Goal: Information Seeking & Learning: Find specific fact

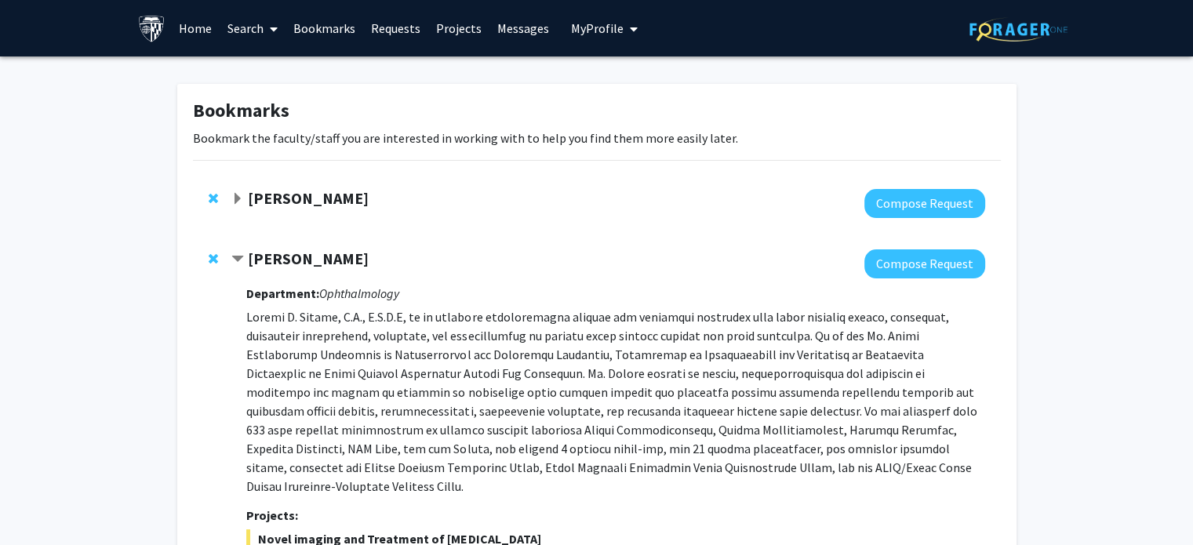
click at [212, 255] on span "Remove Yannis Paulus from bookmarks" at bounding box center [213, 259] width 9 height 13
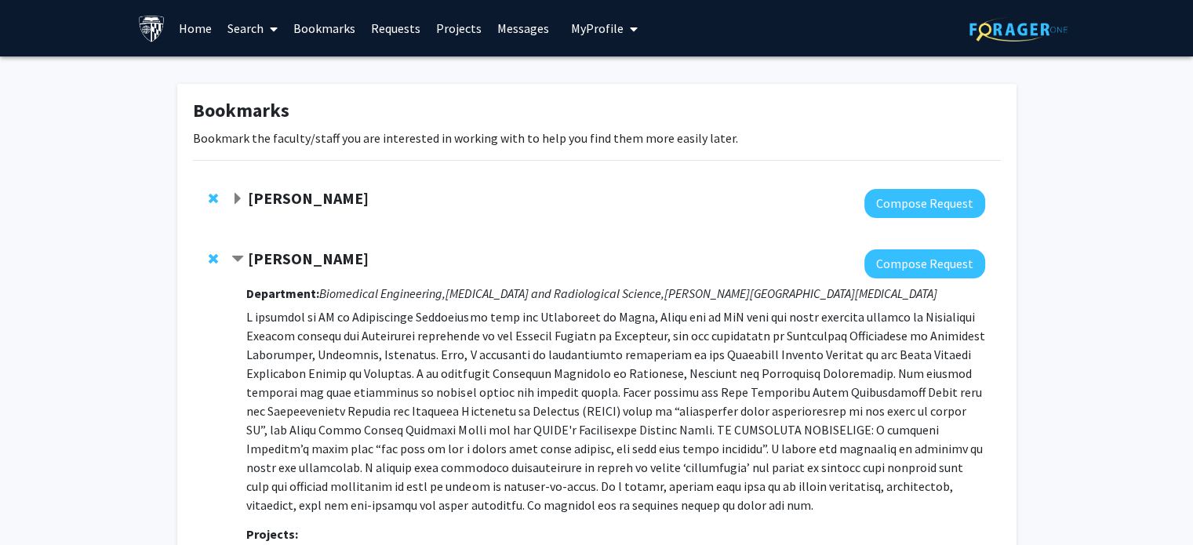
click at [215, 257] on span "Remove Arvind Pathak from bookmarks" at bounding box center [213, 259] width 9 height 13
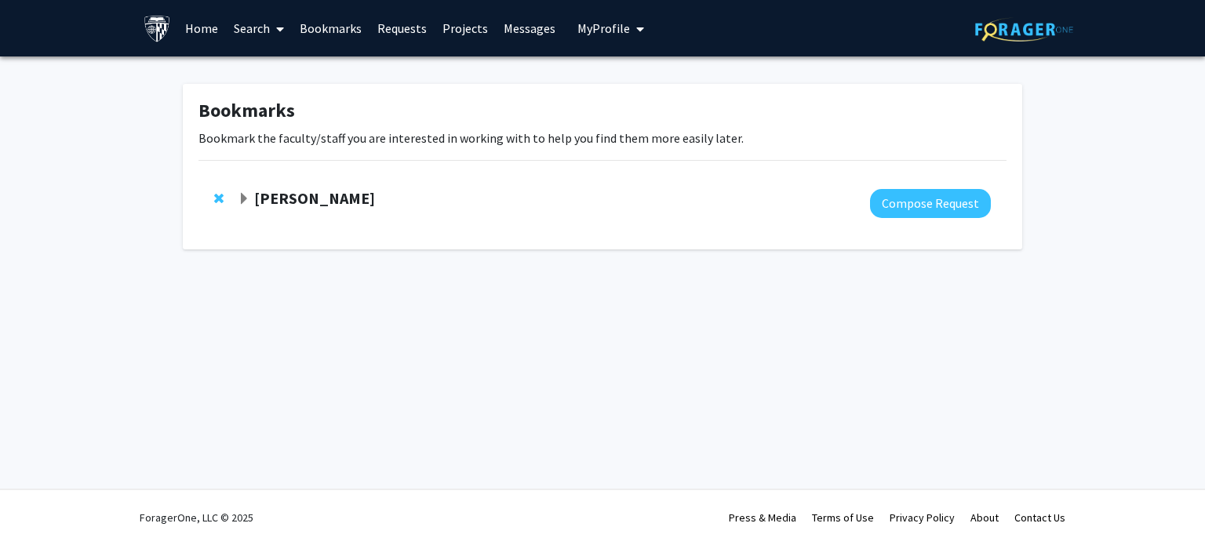
click at [247, 198] on span "Expand Ashley Kiemen Bookmark" at bounding box center [244, 199] width 13 height 13
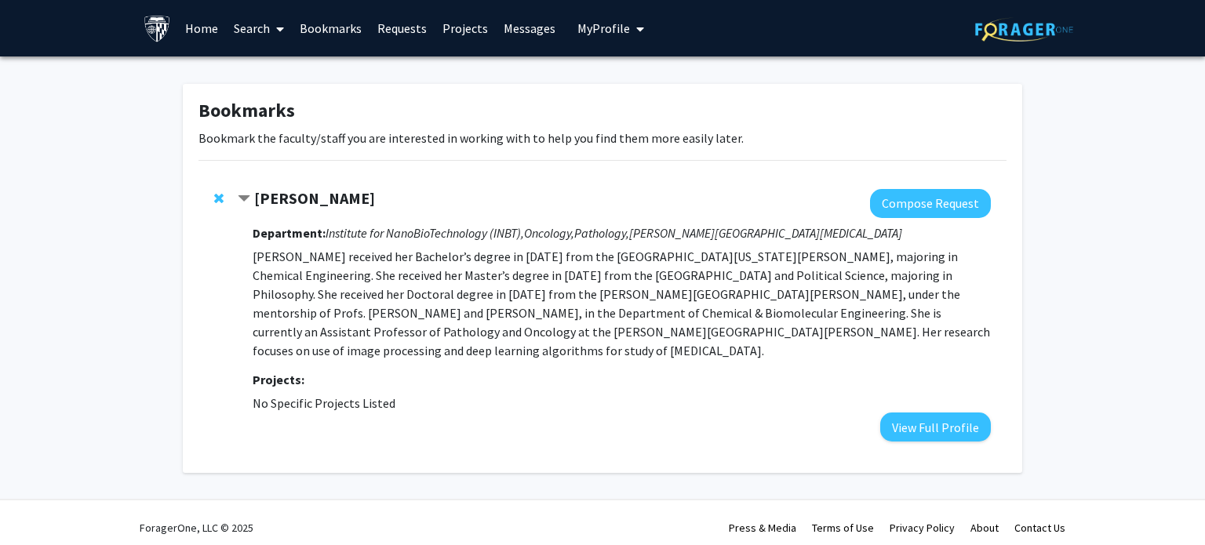
click at [247, 198] on span "Contract Ashley Kiemen Bookmark" at bounding box center [244, 199] width 13 height 13
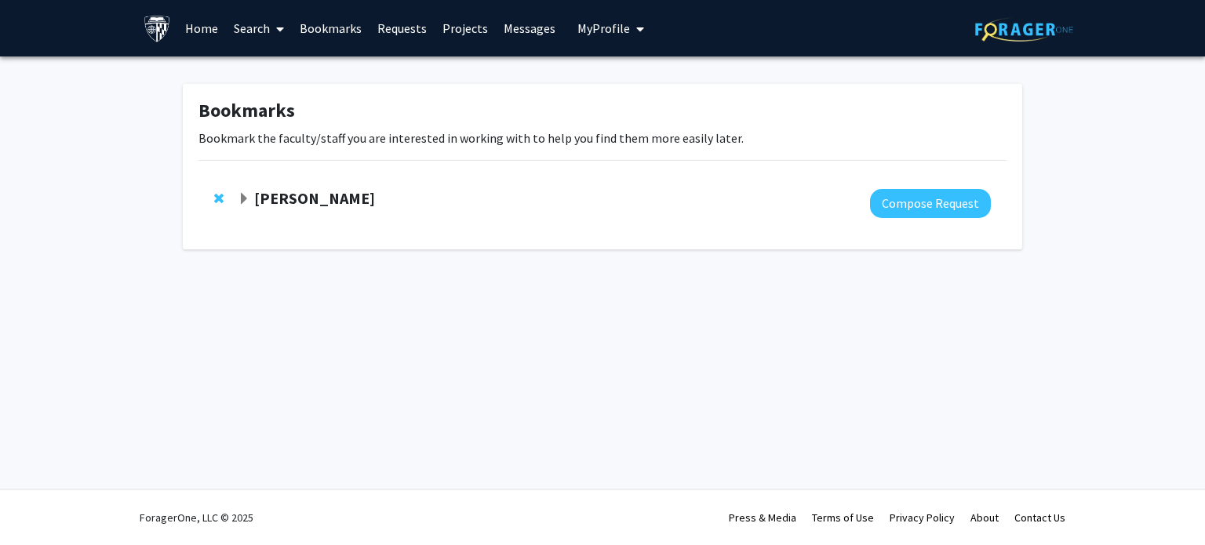
click at [342, 34] on link "Bookmarks" at bounding box center [331, 28] width 78 height 55
click at [254, 30] on link "Search" at bounding box center [259, 28] width 66 height 55
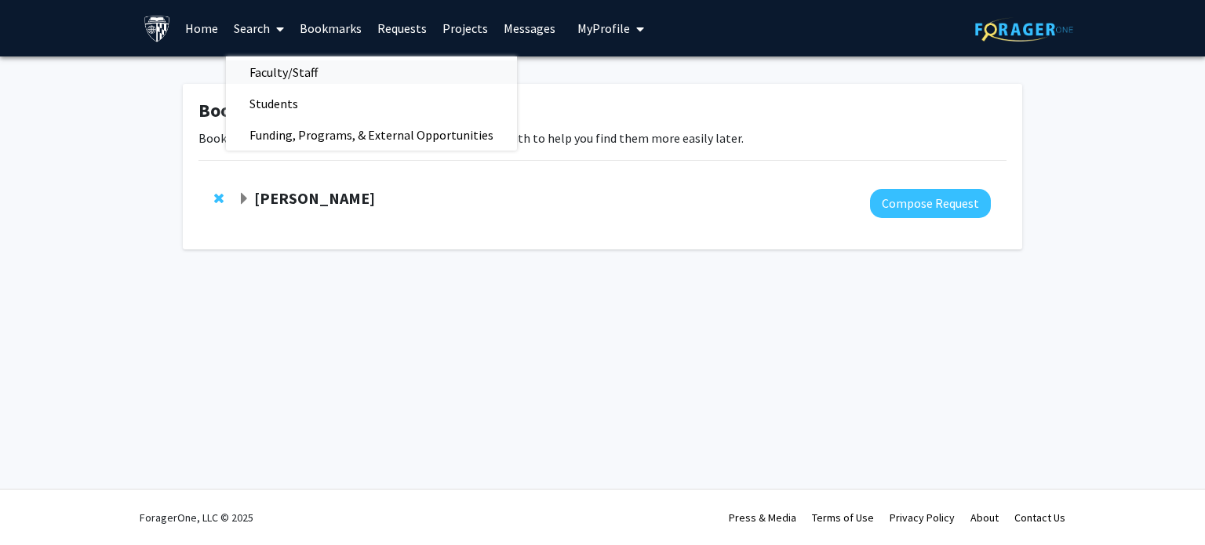
click at [295, 72] on span "Faculty/Staff" at bounding box center [283, 71] width 115 height 31
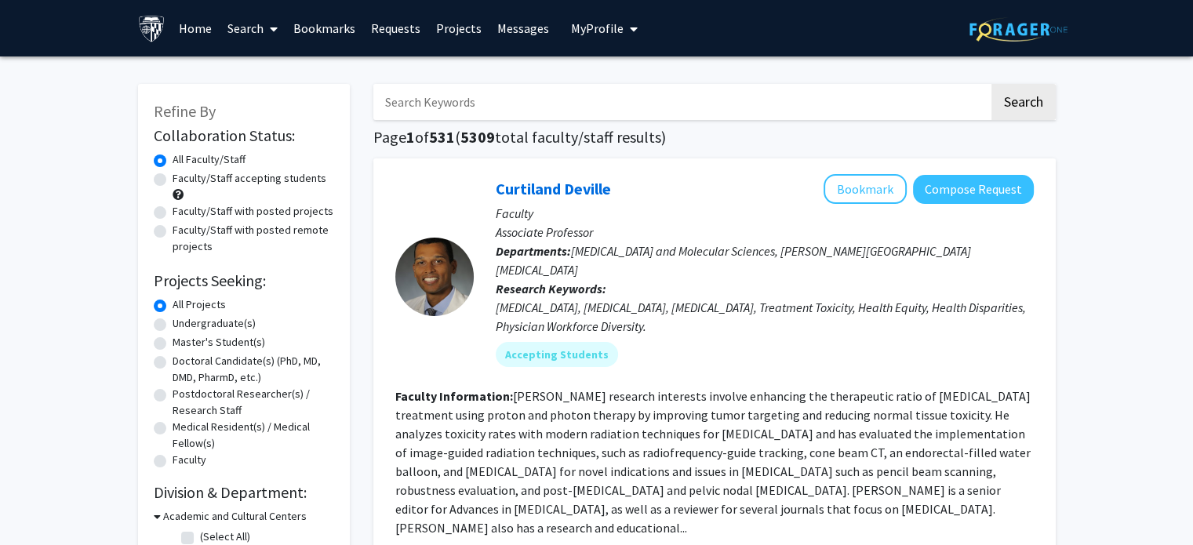
click at [453, 108] on input "Search Keywords" at bounding box center [681, 102] width 616 height 36
type input "pathak"
click at [1025, 110] on button "Search" at bounding box center [1024, 102] width 64 height 36
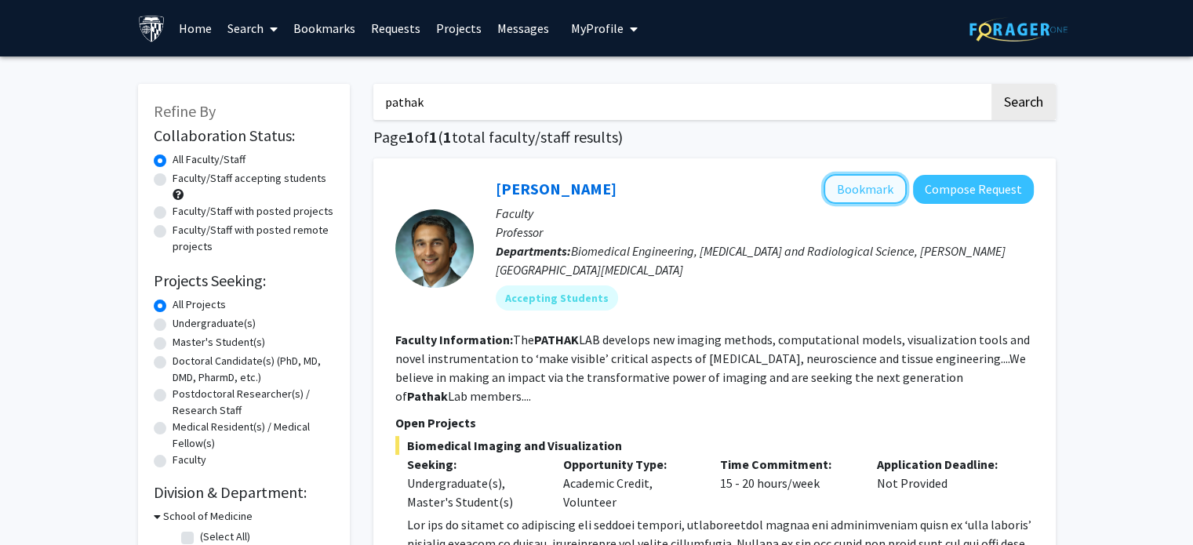
click at [876, 183] on button "Bookmark" at bounding box center [865, 189] width 83 height 30
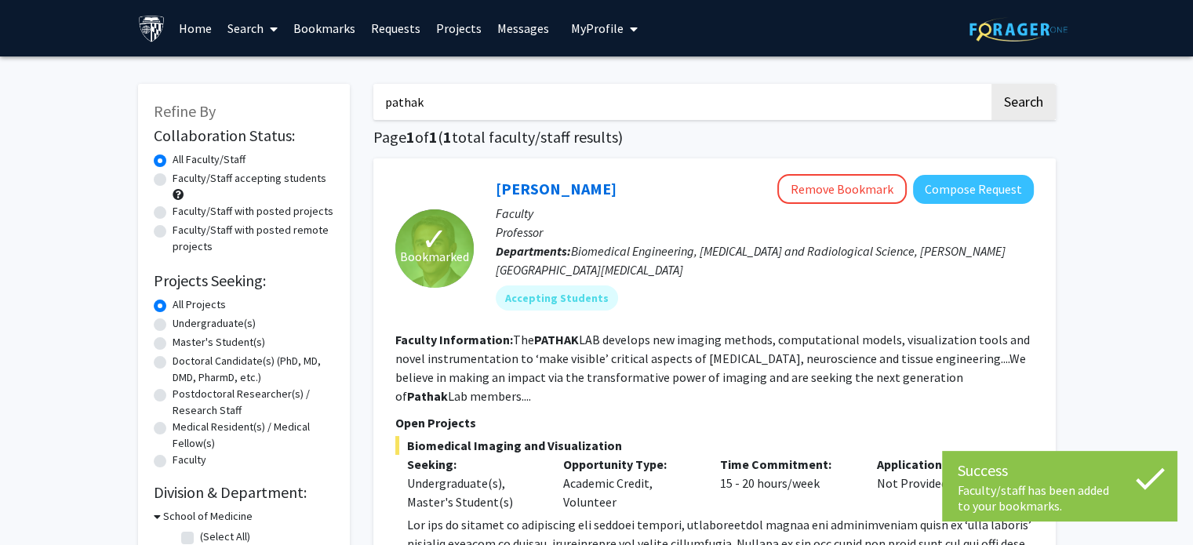
click at [511, 94] on input "pathak" at bounding box center [681, 102] width 616 height 36
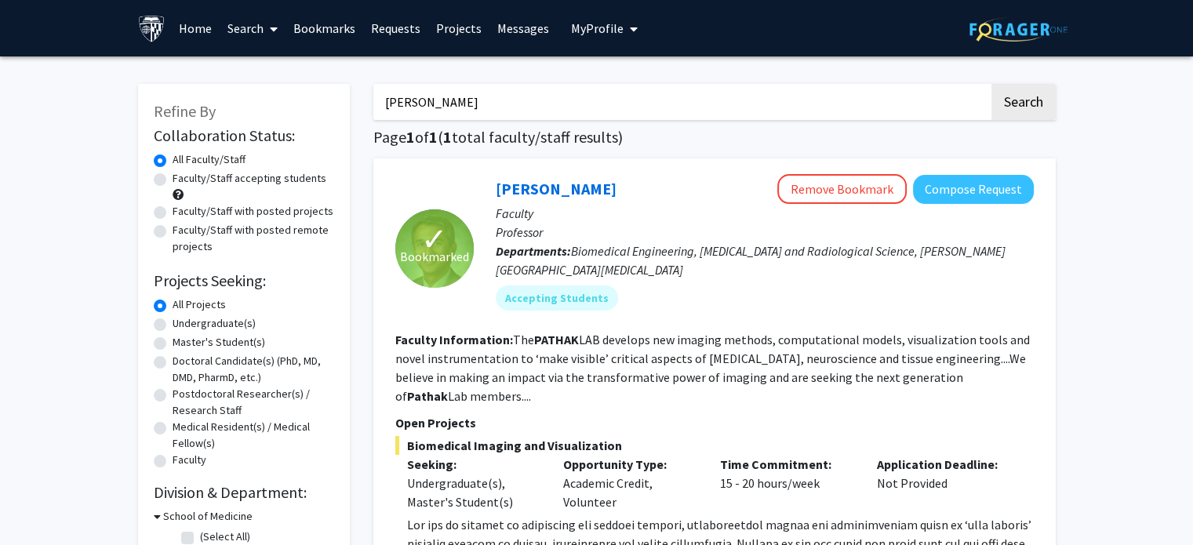
type input "jun hua"
click at [992, 84] on button "Search" at bounding box center [1024, 102] width 64 height 36
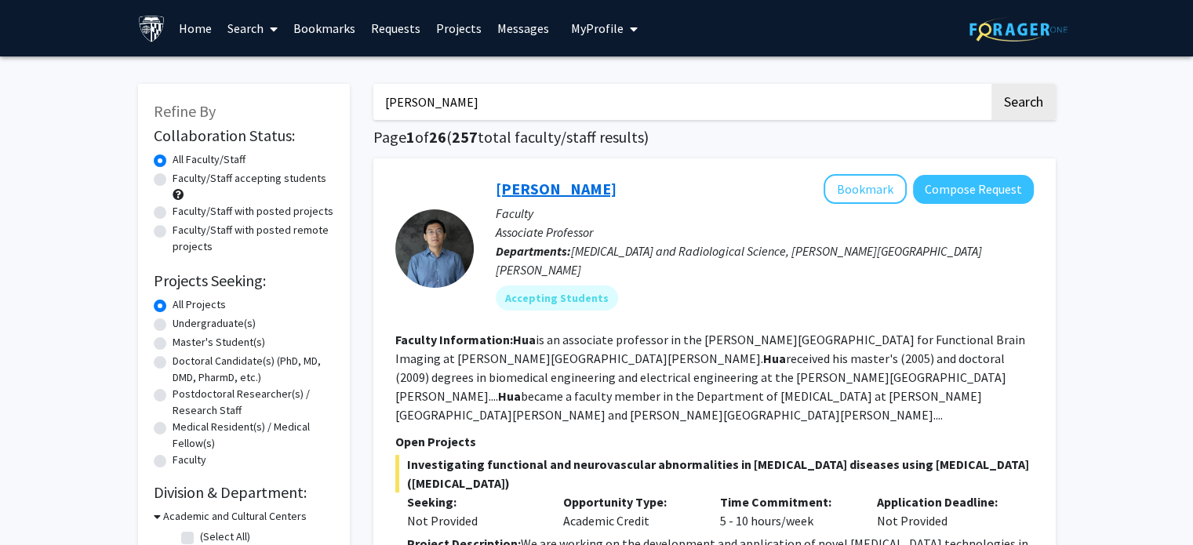
click at [530, 185] on link "[PERSON_NAME]" at bounding box center [556, 189] width 121 height 20
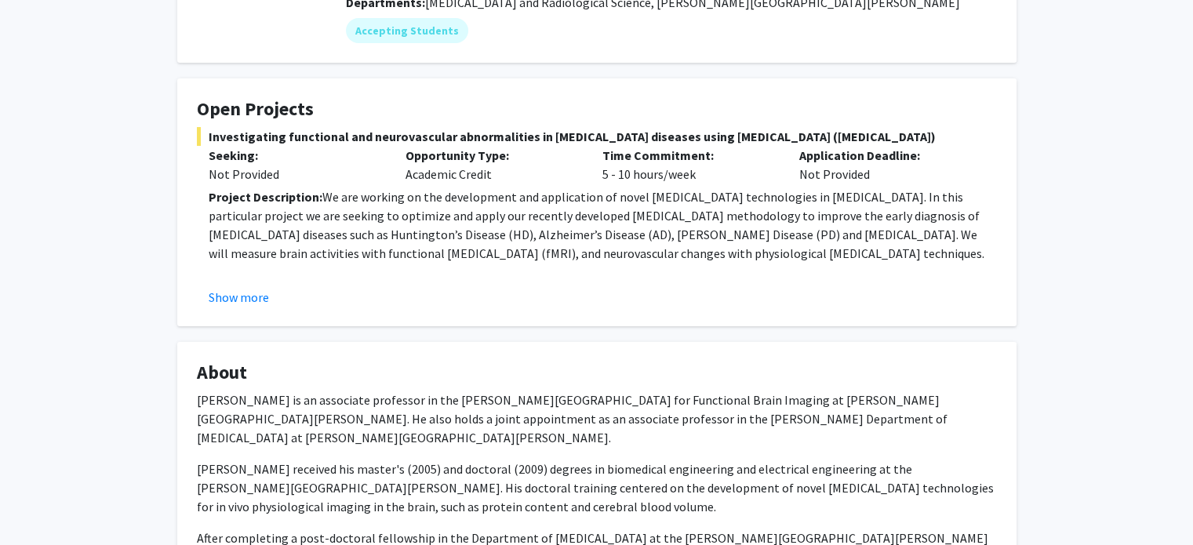
scroll to position [207, 0]
click at [239, 293] on button "Show more" at bounding box center [239, 296] width 60 height 19
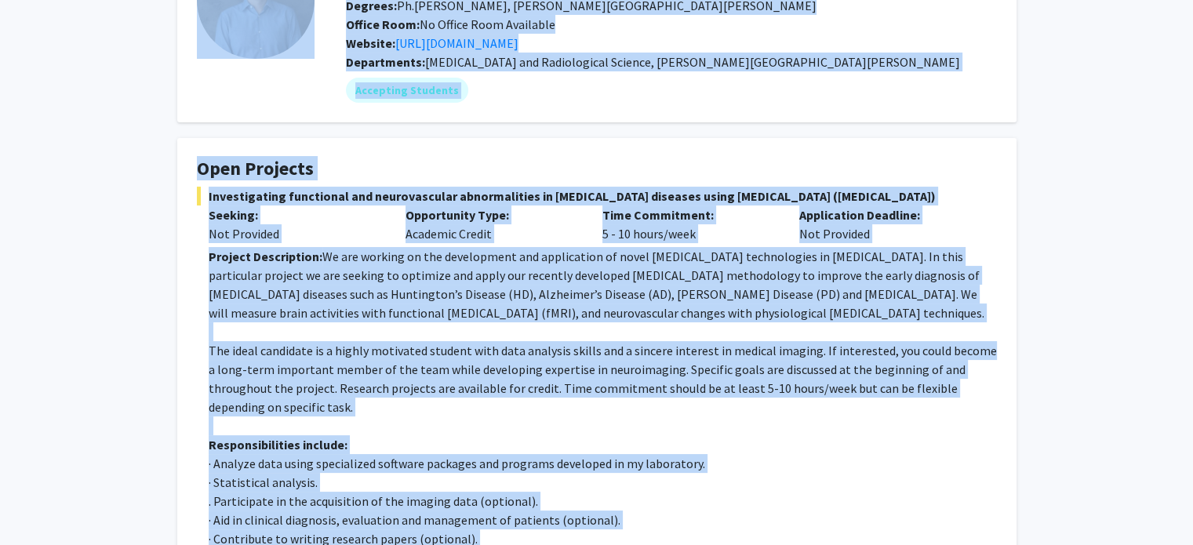
scroll to position [0, 0]
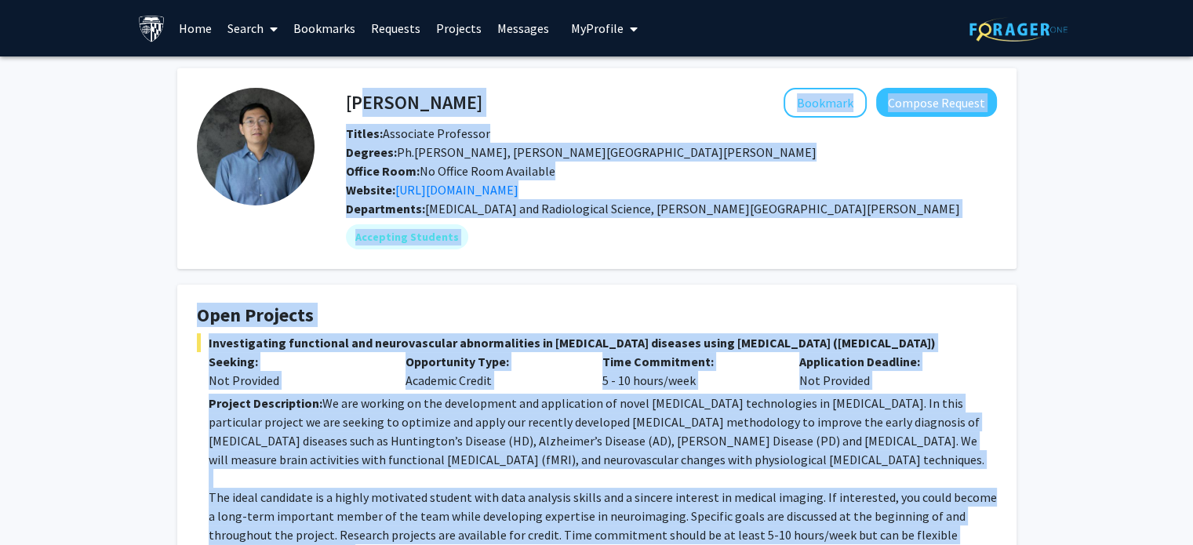
drag, startPoint x: 309, startPoint y: 281, endPoint x: 351, endPoint y: 91, distance: 194.4
copy div "un Hua Bookmark Compose Request Titles: Associate Professor Degrees: Ph.D., Joh…"
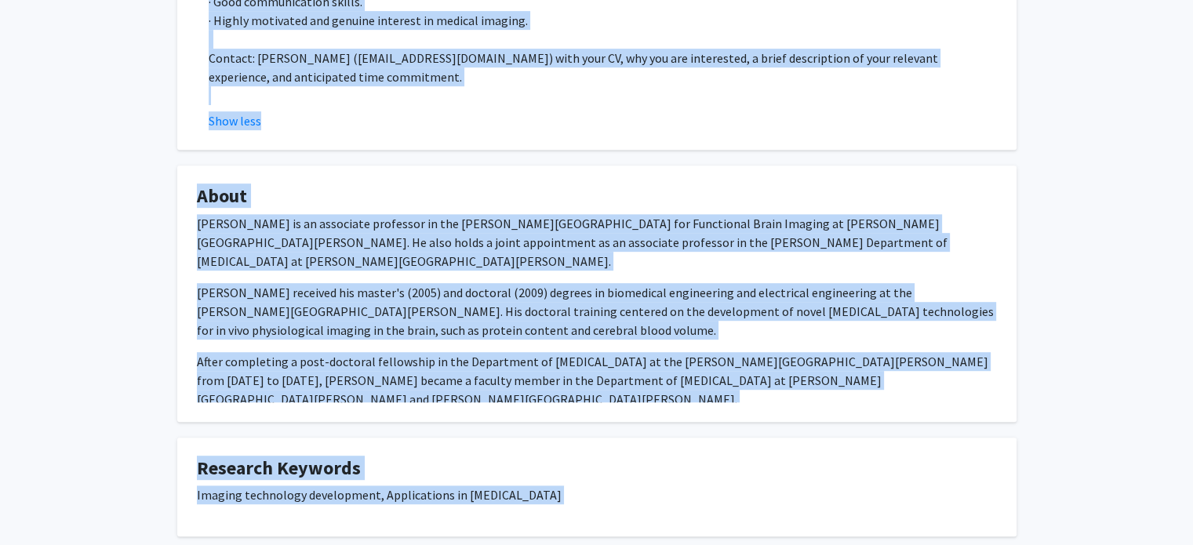
scroll to position [797, 0]
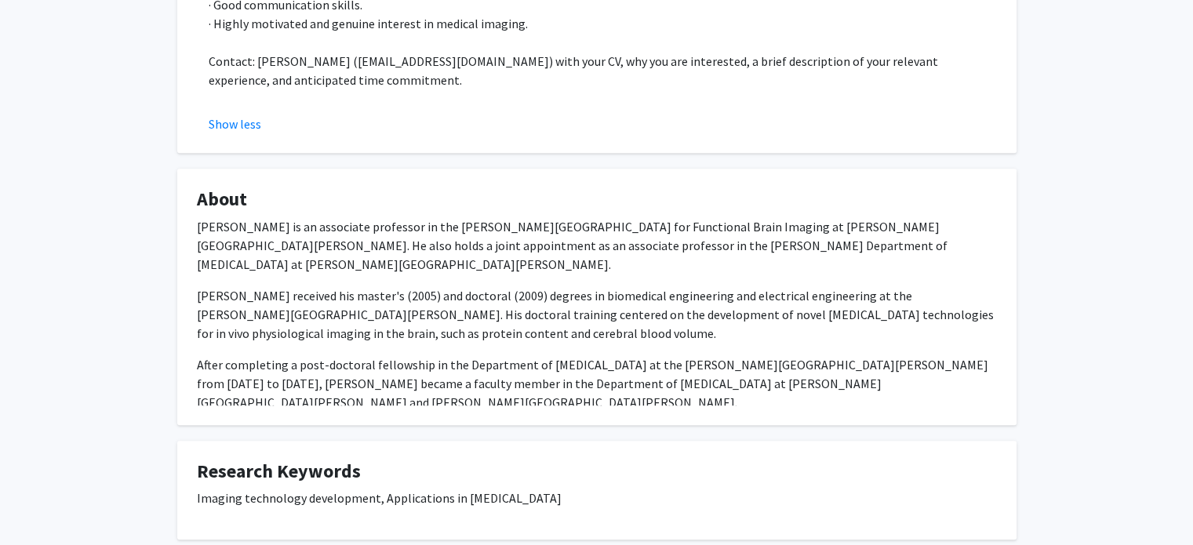
scroll to position [811, 0]
